Goal: Information Seeking & Learning: Learn about a topic

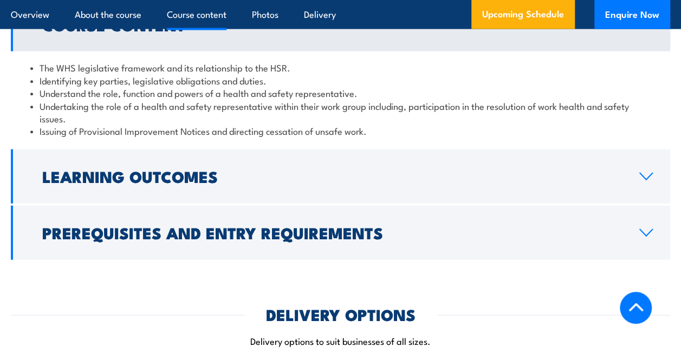
scroll to position [1245, 0]
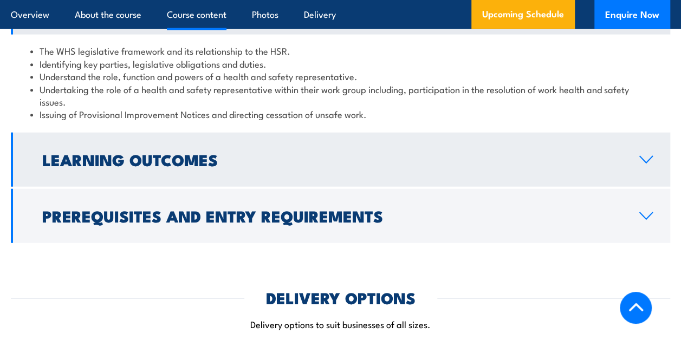
click at [332, 153] on h2 "Learning Outcomes" at bounding box center [331, 159] width 579 height 14
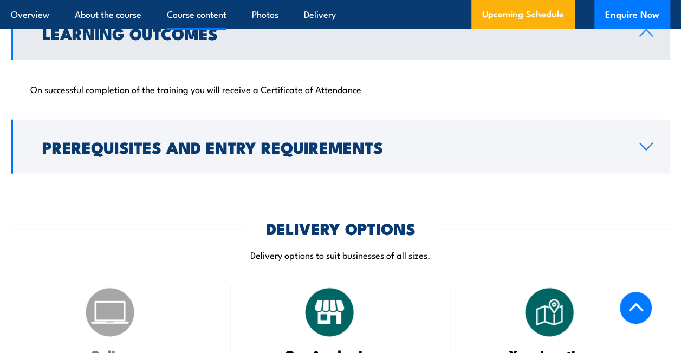
scroll to position [1299, 0]
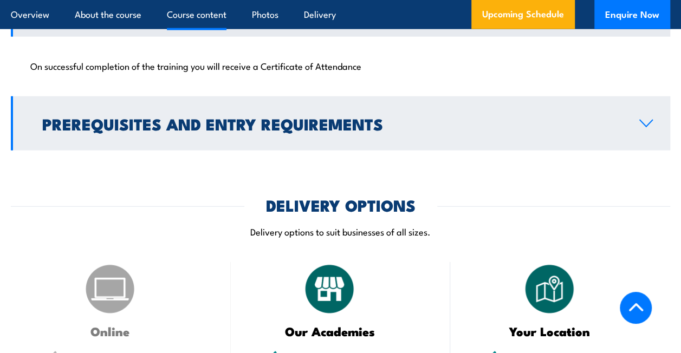
click at [350, 138] on link "Prerequisites and Entry Requirements" at bounding box center [340, 123] width 659 height 54
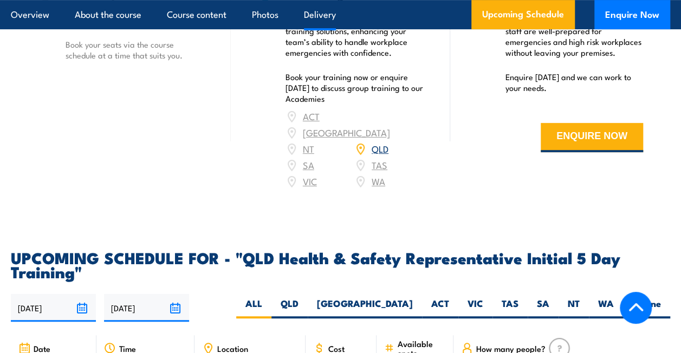
scroll to position [2274, 0]
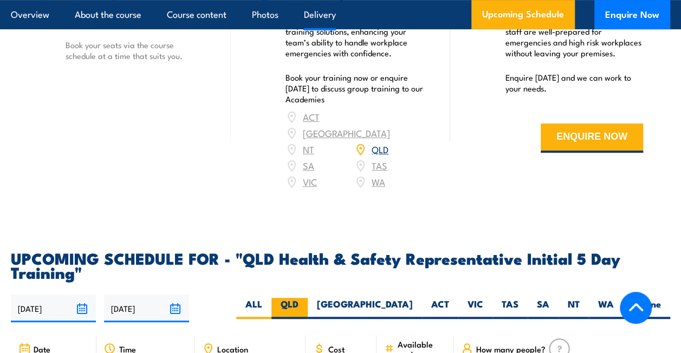
click at [308, 298] on label "QLD" at bounding box center [289, 308] width 36 height 21
click at [305, 298] on input "QLD" at bounding box center [301, 301] width 7 height 7
radio input "true"
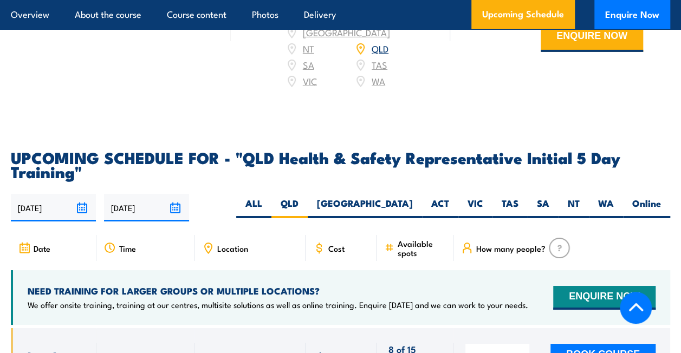
scroll to position [1789, 0]
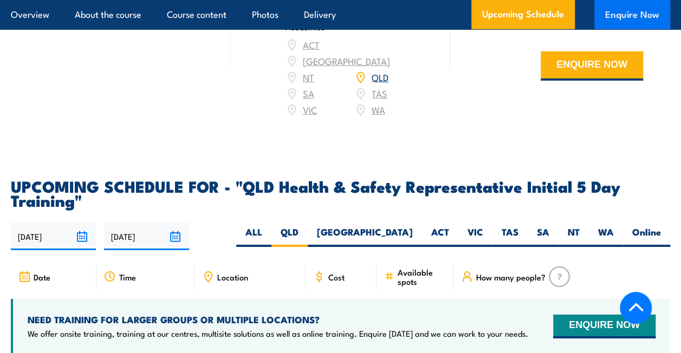
click at [624, 24] on button "Enquire Now" at bounding box center [632, 14] width 76 height 29
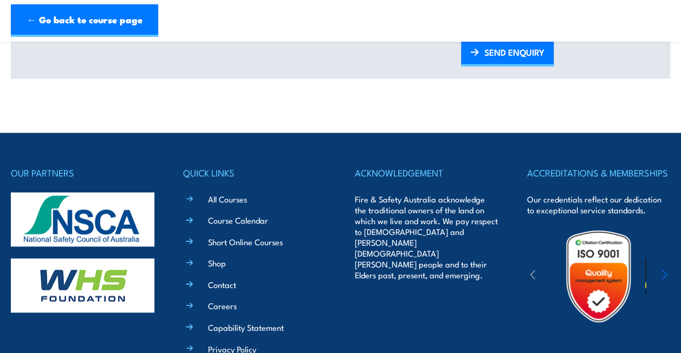
scroll to position [758, 0]
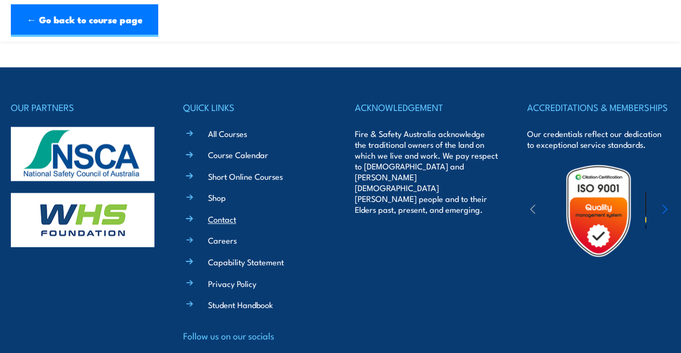
click at [217, 214] on link "Contact" at bounding box center [222, 218] width 28 height 11
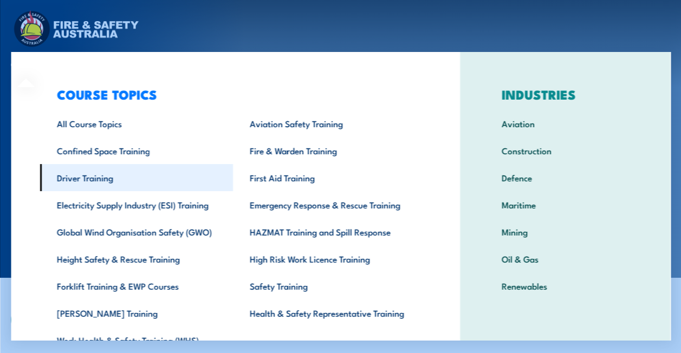
scroll to position [54, 0]
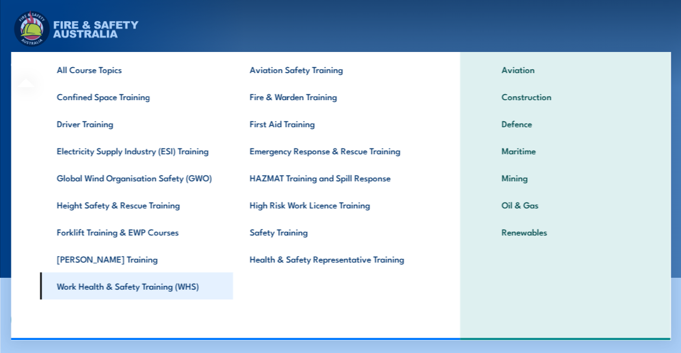
click at [197, 290] on link "Work Health & Safety Training (WHS)" at bounding box center [136, 285] width 193 height 27
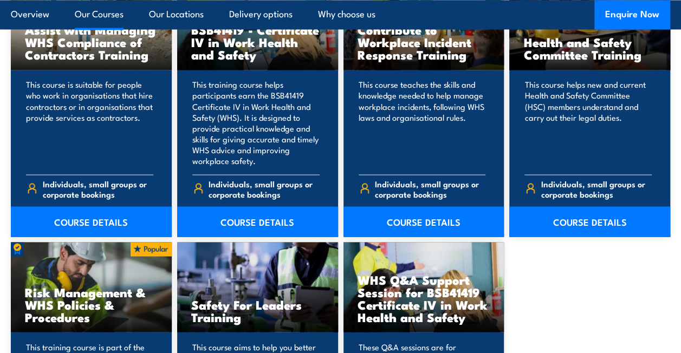
scroll to position [812, 0]
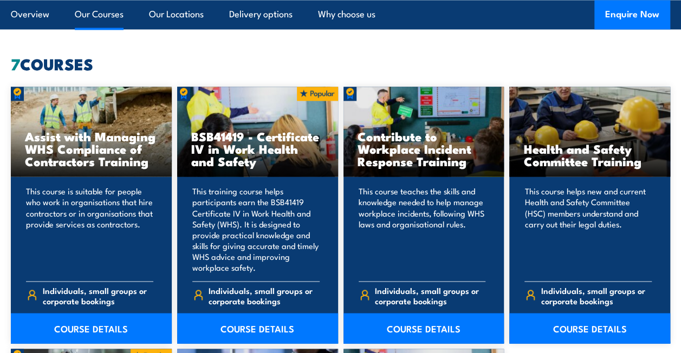
click at [115, 16] on link "Our Courses" at bounding box center [99, 14] width 49 height 29
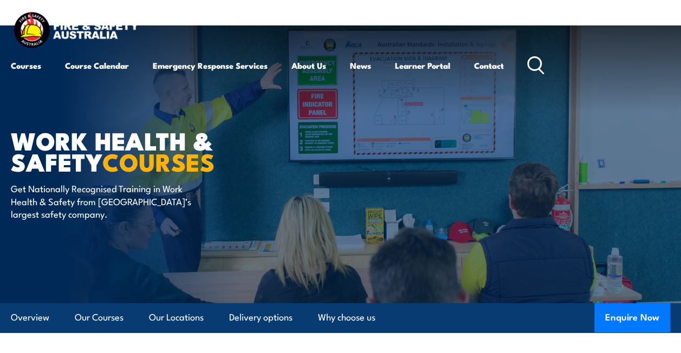
click at [98, 29] on img at bounding box center [76, 31] width 130 height 43
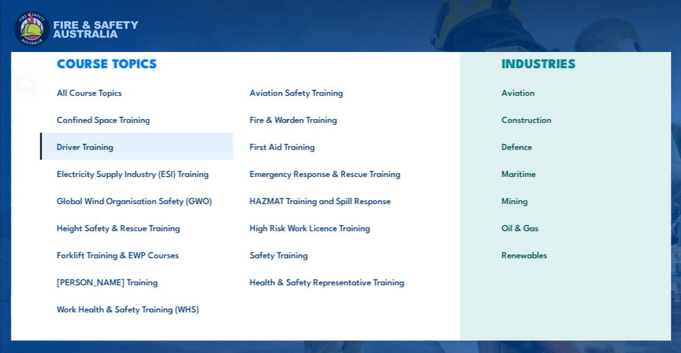
scroll to position [54, 0]
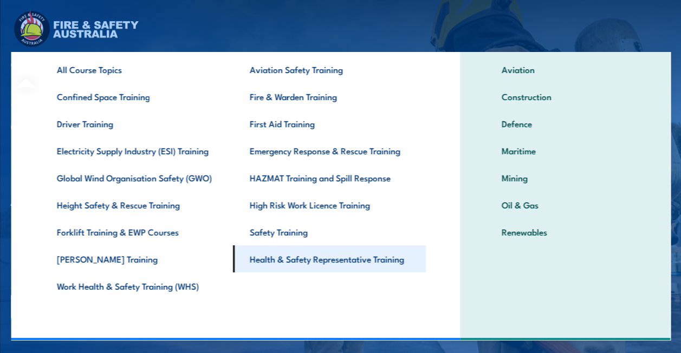
click at [292, 264] on link "Health & Safety Representative Training" at bounding box center [328, 258] width 193 height 27
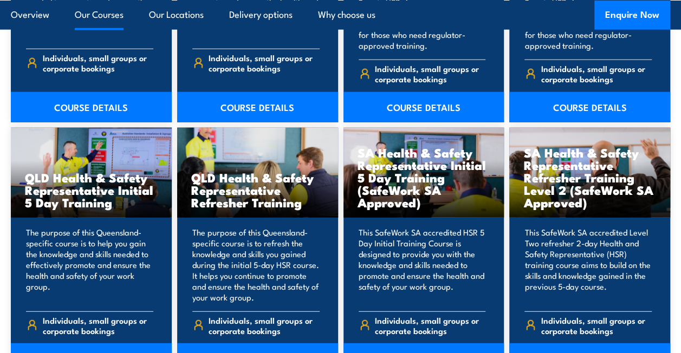
scroll to position [1354, 0]
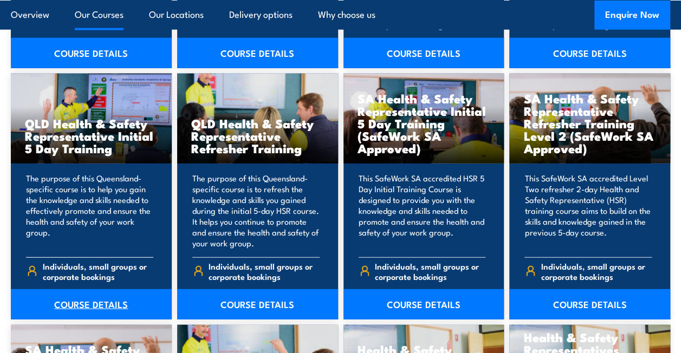
click at [71, 295] on link "COURSE DETAILS" at bounding box center [91, 304] width 161 height 30
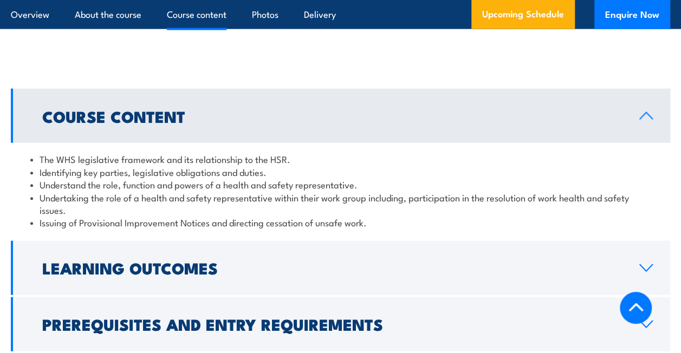
scroll to position [1299, 0]
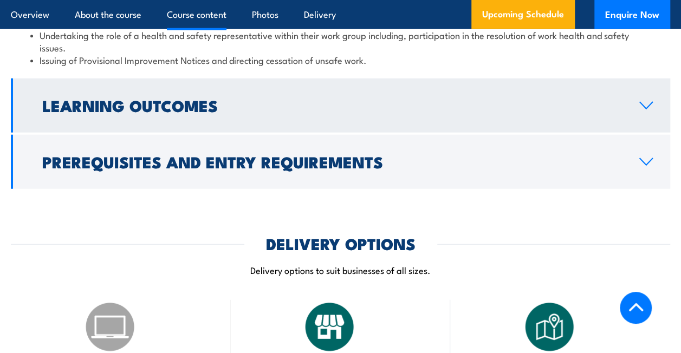
click at [605, 122] on link "Learning Outcomes" at bounding box center [340, 106] width 659 height 54
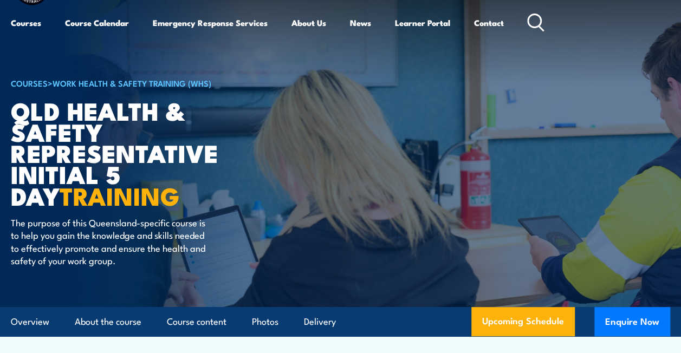
scroll to position [0, 0]
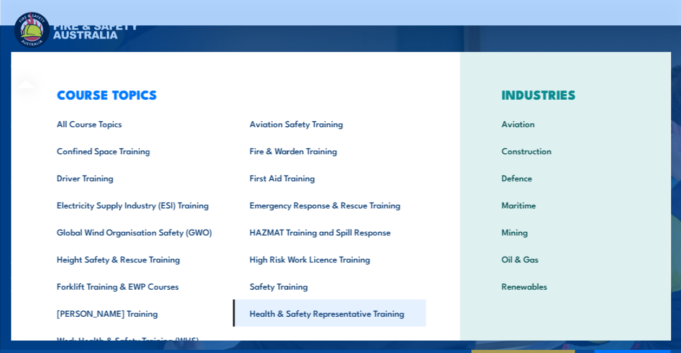
click at [398, 315] on link "Health & Safety Representative Training" at bounding box center [328, 312] width 193 height 27
